Goal: Transaction & Acquisition: Purchase product/service

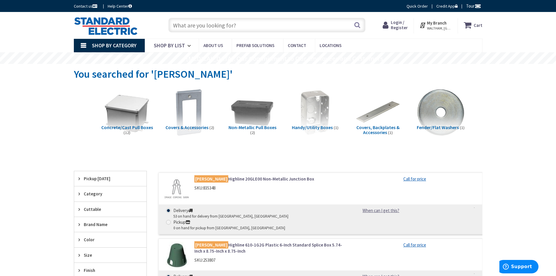
click at [399, 20] on span "Login / Register" at bounding box center [399, 25] width 17 height 11
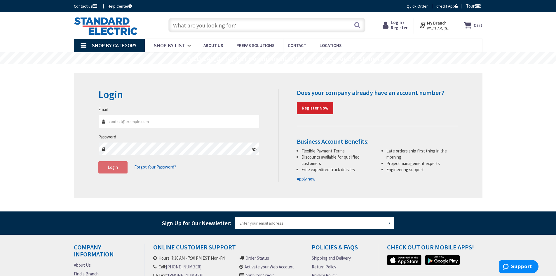
type input "[GEOGRAPHIC_DATA], [GEOGRAPHIC_DATA]"
type input "klawson@gorelco.com"
click at [108, 164] on span "Login" at bounding box center [113, 167] width 10 height 6
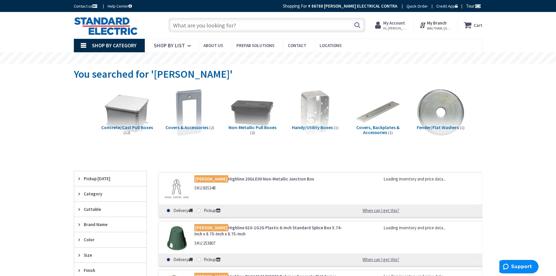
click at [187, 20] on input "text" at bounding box center [266, 25] width 197 height 15
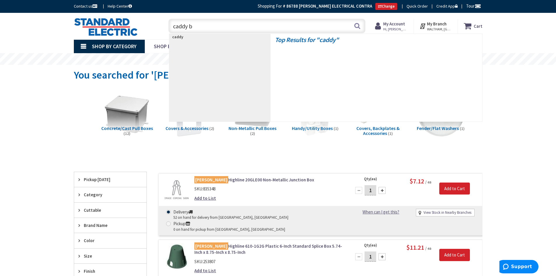
type input "caddy bc"
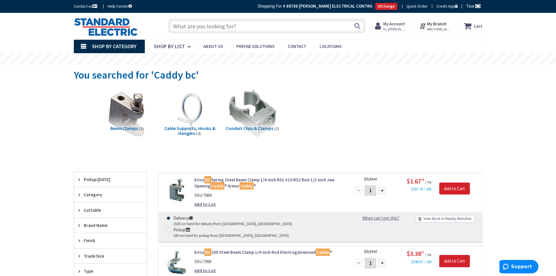
click at [186, 17] on div "Search" at bounding box center [265, 25] width 200 height 19
click at [183, 25] on input "text" at bounding box center [266, 26] width 197 height 15
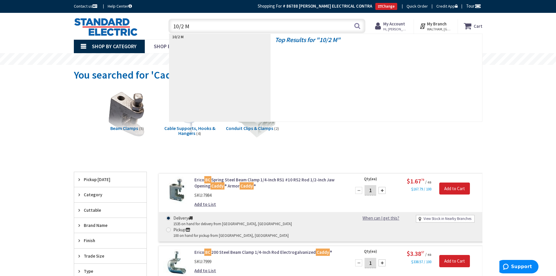
type input "10/2 MC"
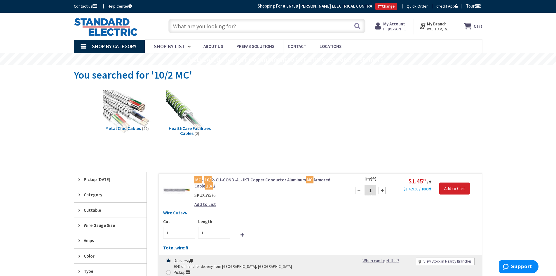
click at [396, 25] on strong "My Account" at bounding box center [394, 24] width 22 height 6
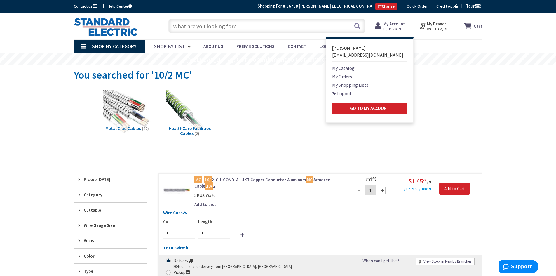
click at [349, 93] on link "Logout" at bounding box center [342, 93] width 20 height 7
